Goal: Information Seeking & Learning: Learn about a topic

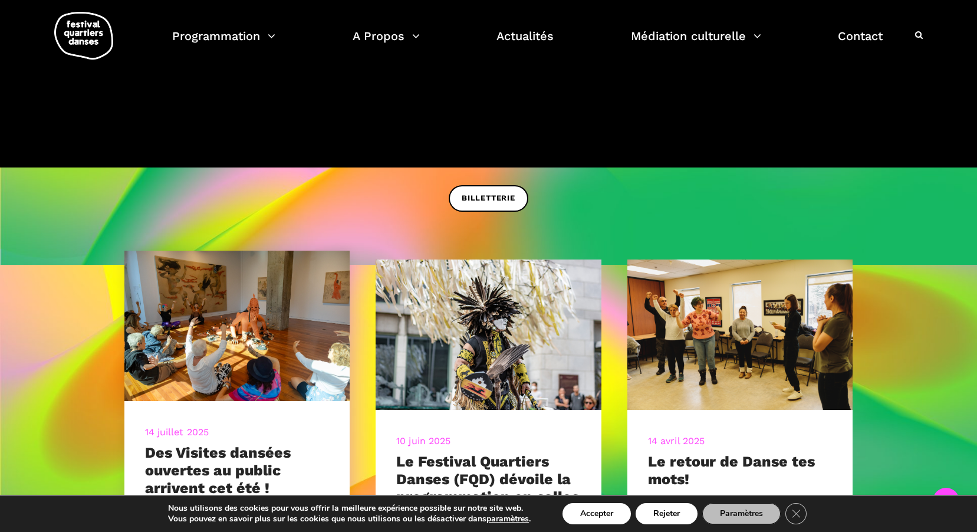
scroll to position [382, 0]
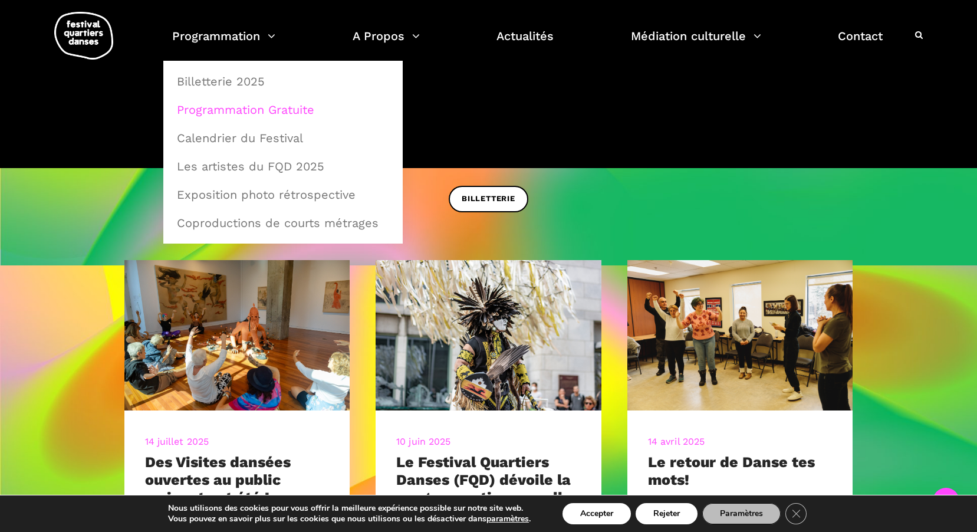
click at [250, 113] on link "Programmation Gratuite" at bounding box center [283, 109] width 226 height 27
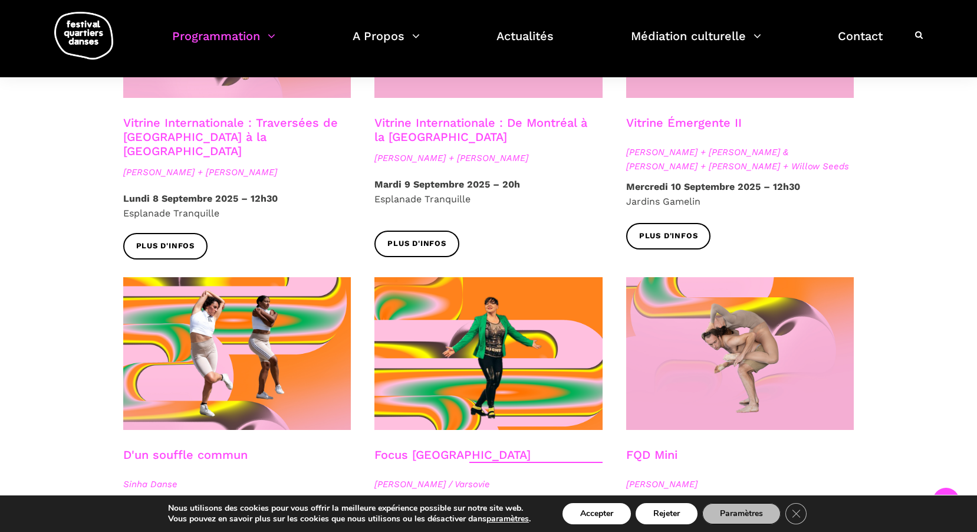
scroll to position [1356, 0]
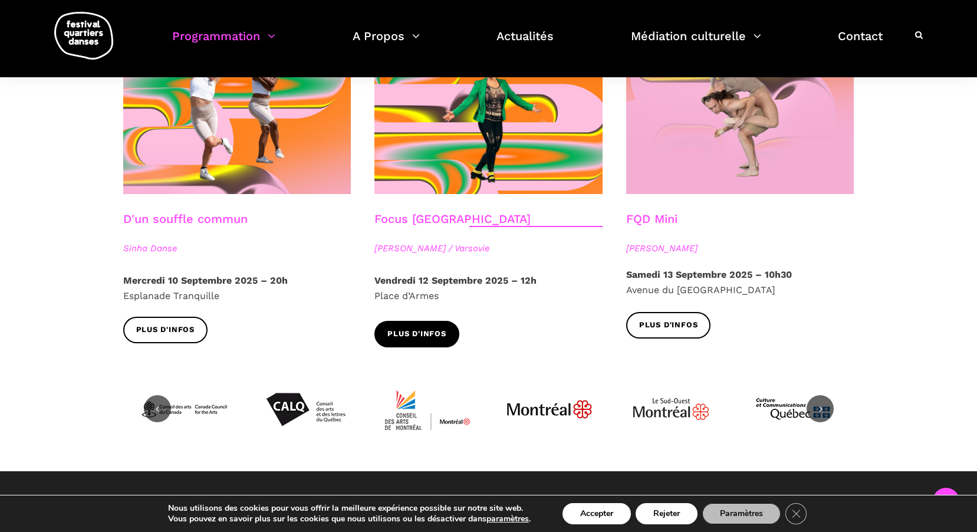
click at [395, 321] on link "Plus d'infos" at bounding box center [416, 334] width 85 height 27
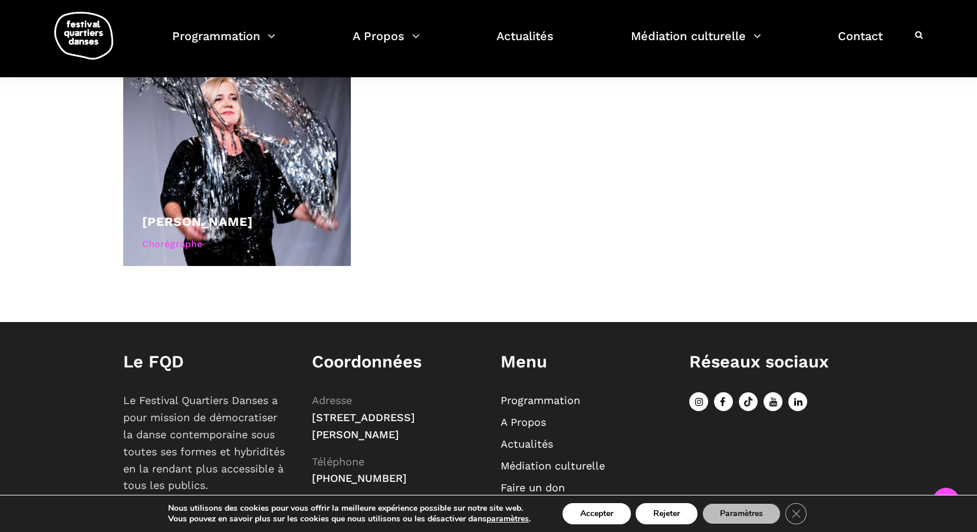
scroll to position [889, 0]
